Goal: Information Seeking & Learning: Check status

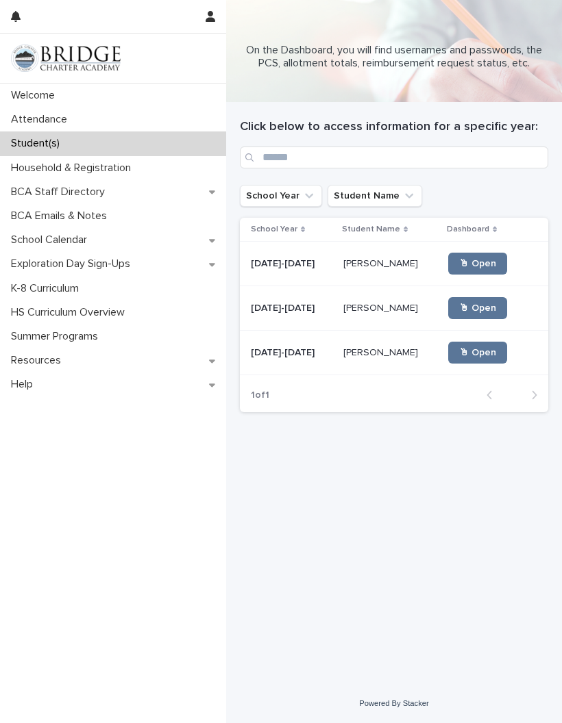
click at [475, 262] on span "🖱 Open" at bounding box center [477, 264] width 37 height 10
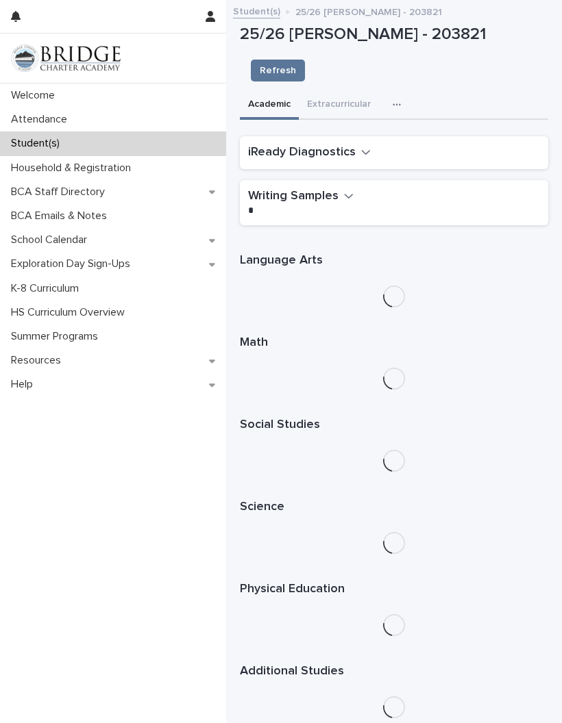
click at [361, 146] on icon "button" at bounding box center [366, 152] width 10 height 12
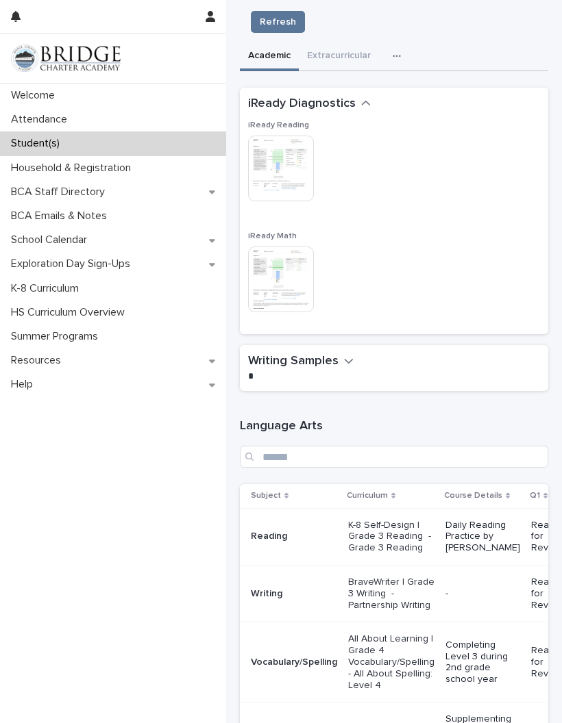
scroll to position [53, 0]
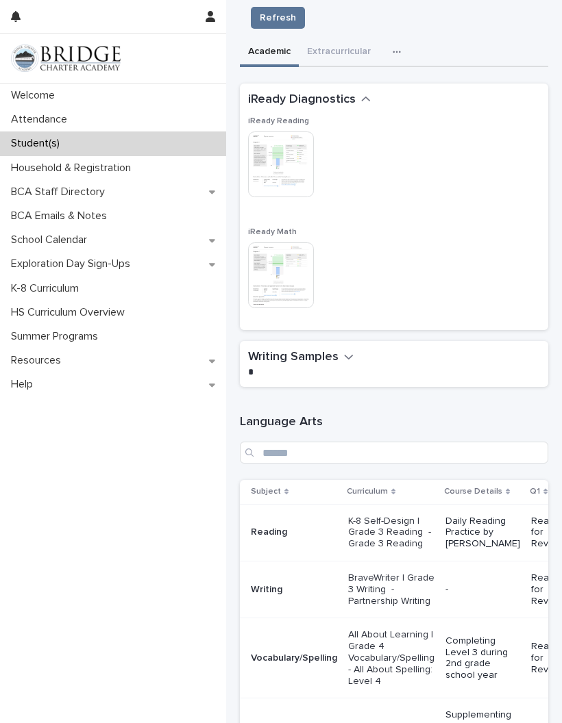
click at [277, 243] on img at bounding box center [281, 276] width 66 height 66
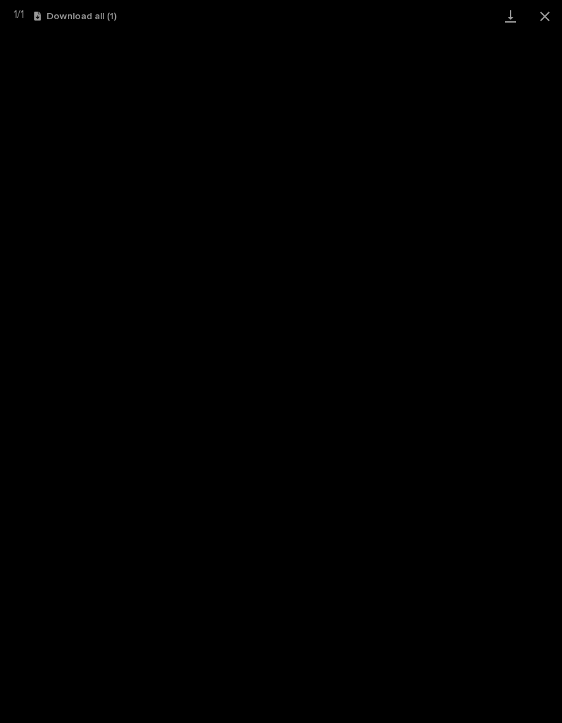
click at [546, 16] on button "Close gallery" at bounding box center [544, 16] width 34 height 32
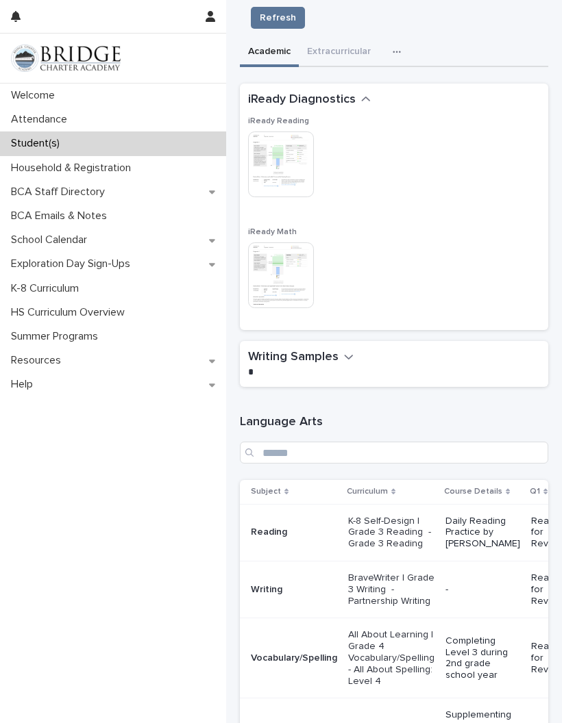
click at [290, 134] on img at bounding box center [281, 165] width 66 height 66
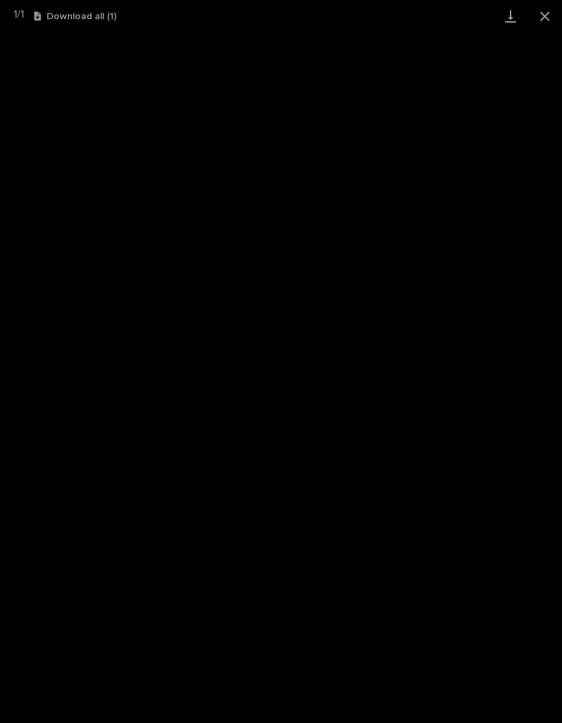
click at [546, 16] on button "Close gallery" at bounding box center [544, 16] width 34 height 32
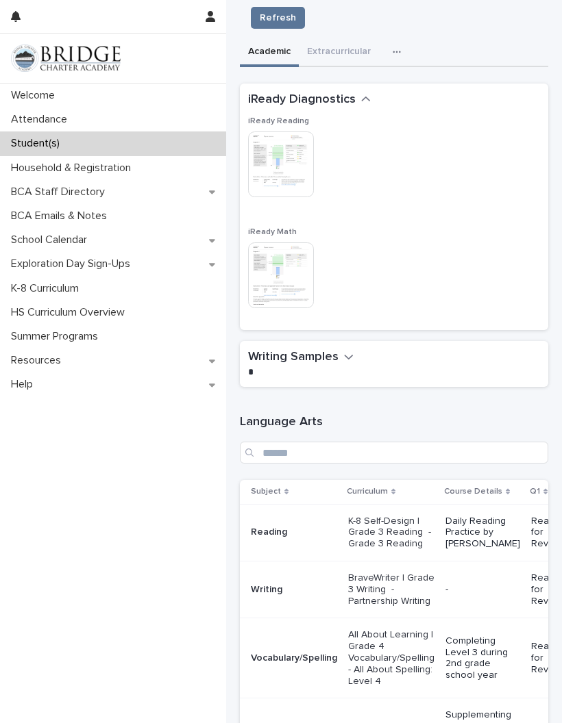
click at [62, 146] on p "Student(s)" at bounding box center [37, 143] width 65 height 13
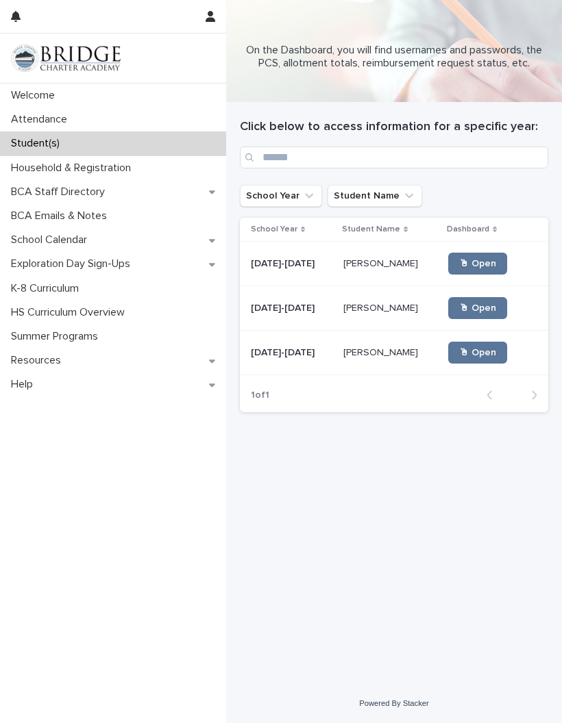
click at [480, 305] on span "🖱 Open" at bounding box center [477, 308] width 37 height 10
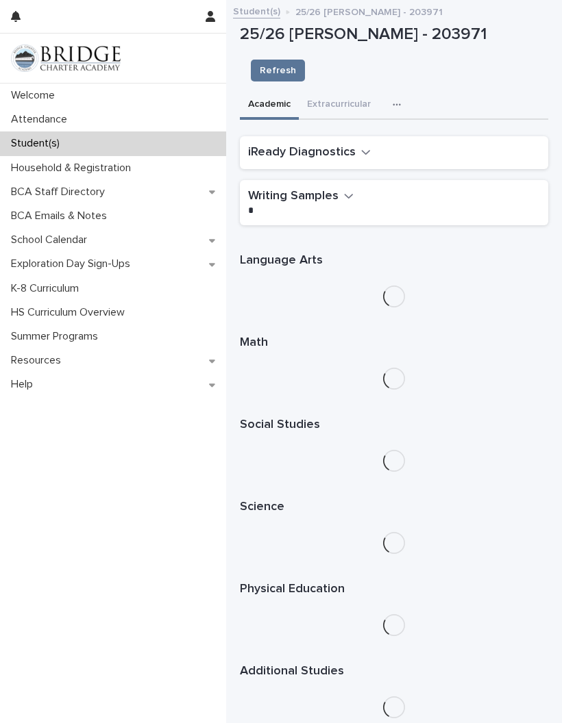
click at [362, 146] on icon "button" at bounding box center [366, 152] width 10 height 12
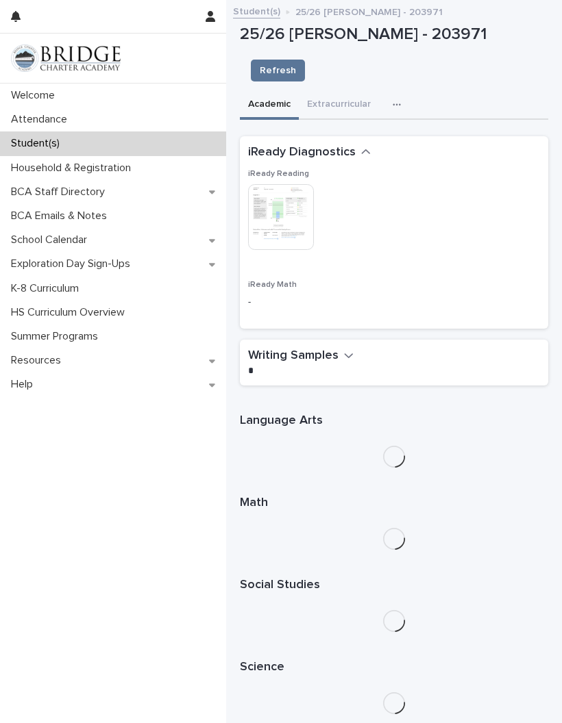
click at [284, 188] on img at bounding box center [281, 217] width 66 height 66
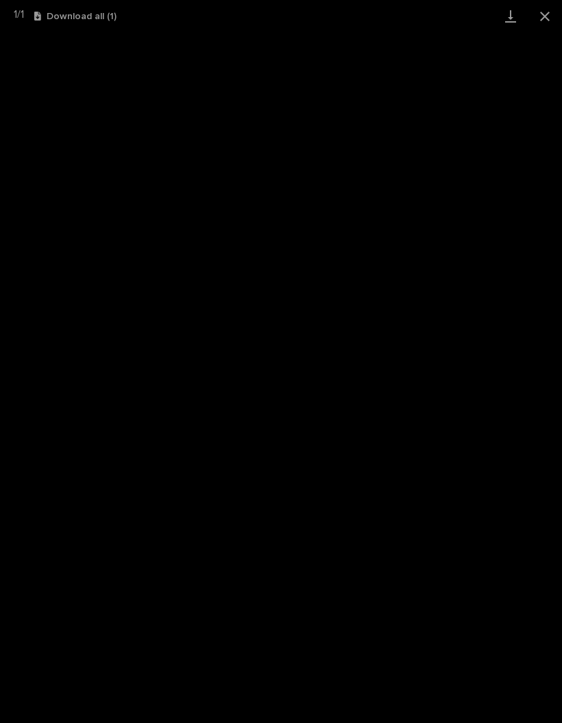
click at [546, 21] on button "Close gallery" at bounding box center [544, 16] width 34 height 32
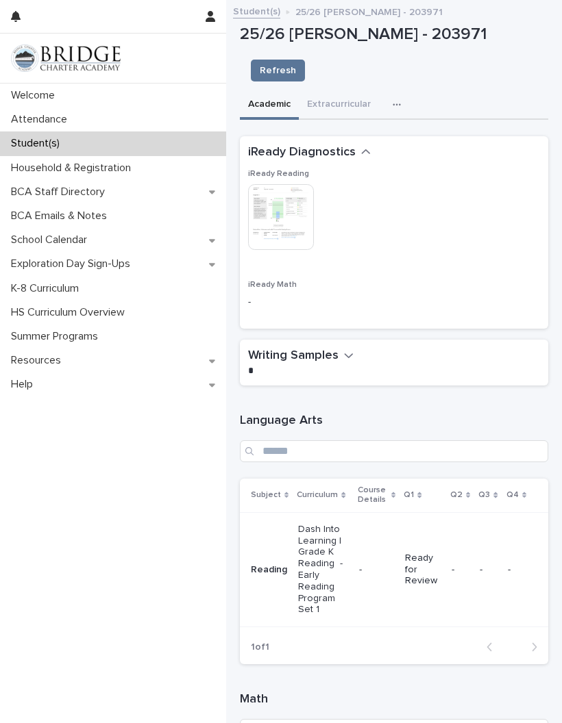
click at [47, 94] on p "Welcome" at bounding box center [35, 95] width 60 height 13
